Goal: Task Accomplishment & Management: Complete application form

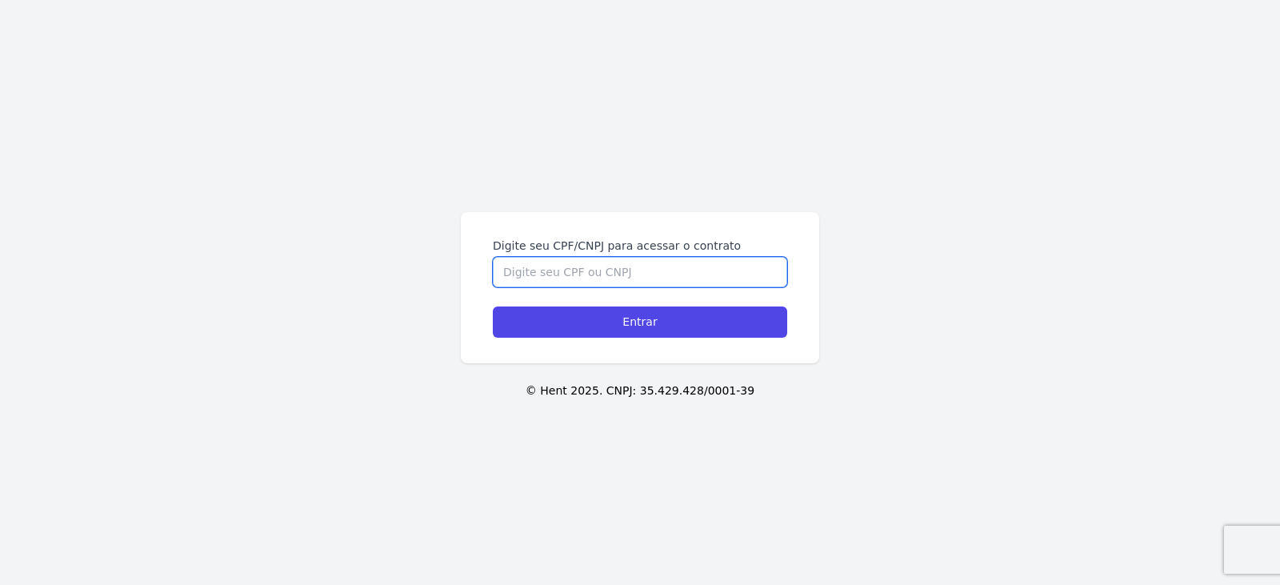
click at [602, 268] on input "Digite seu CPF/CNPJ para acessar o contrato" at bounding box center [640, 272] width 294 height 30
type input "50306"
type input "50306211807"
click at [493, 306] on input "Entrar" at bounding box center [640, 321] width 294 height 31
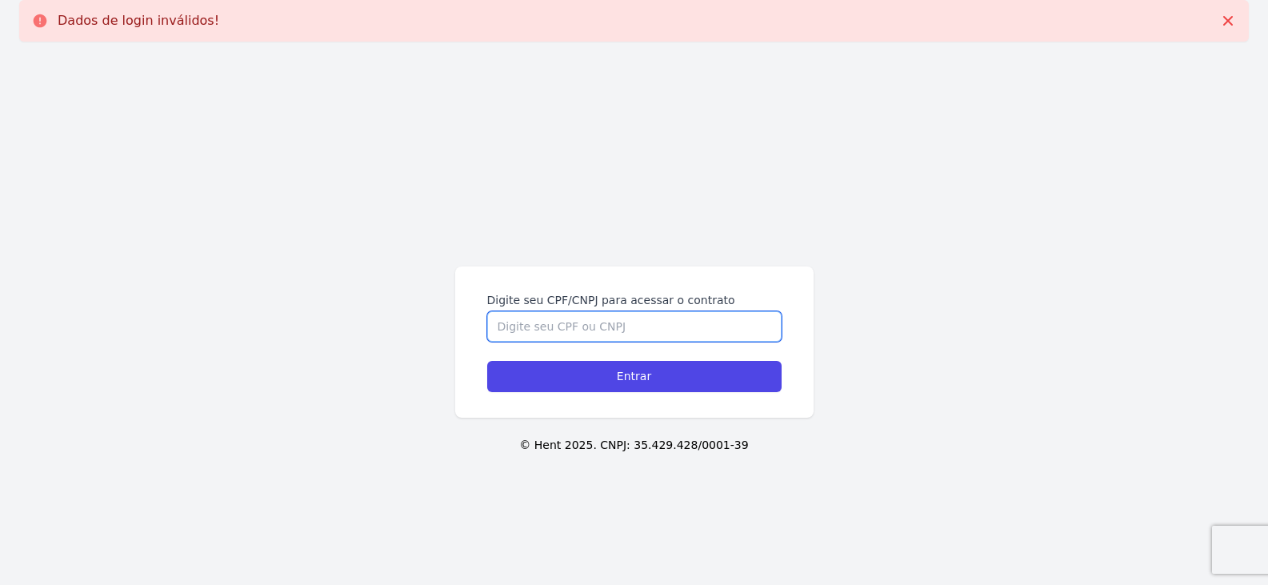
click at [571, 333] on input "Digite seu CPF/CNPJ para acessar o contrato" at bounding box center [634, 326] width 294 height 30
type input "50306211807"
click at [487, 361] on input "Entrar" at bounding box center [634, 376] width 294 height 31
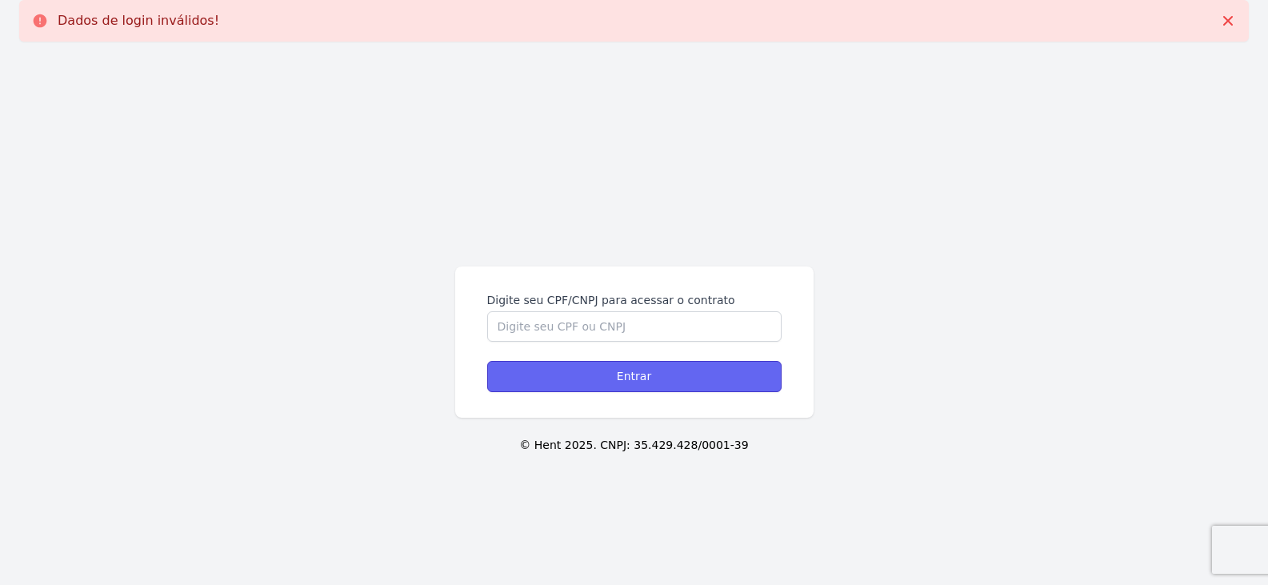
click at [630, 383] on input "Entrar" at bounding box center [634, 376] width 294 height 31
